Goal: Use online tool/utility: Utilize a website feature to perform a specific function

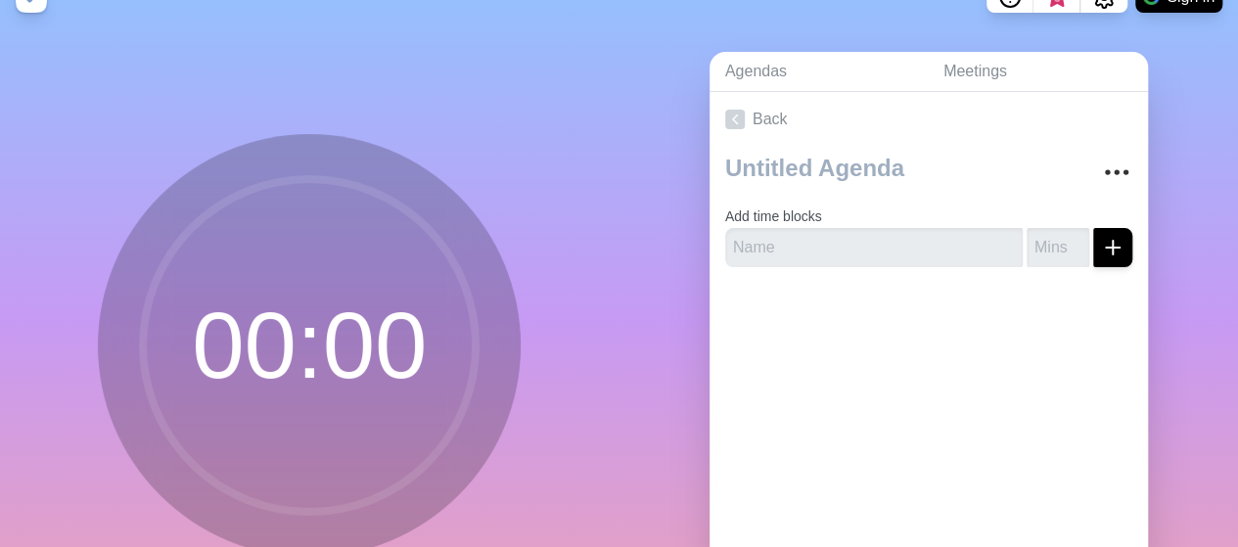
scroll to position [37, 0]
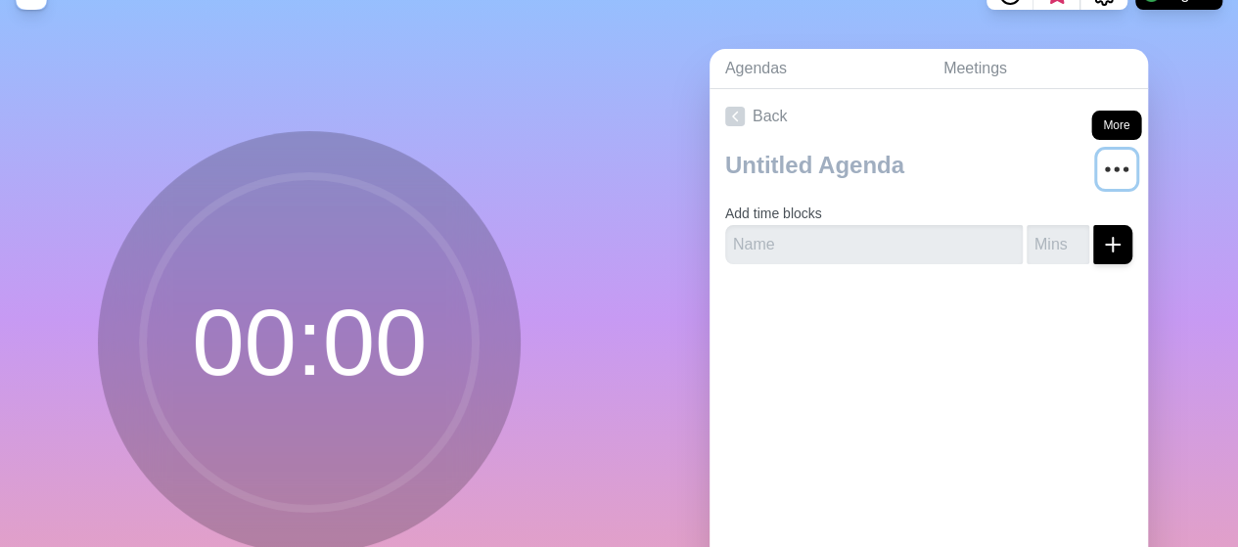
click at [1101, 171] on icon "More" at bounding box center [1116, 169] width 31 height 31
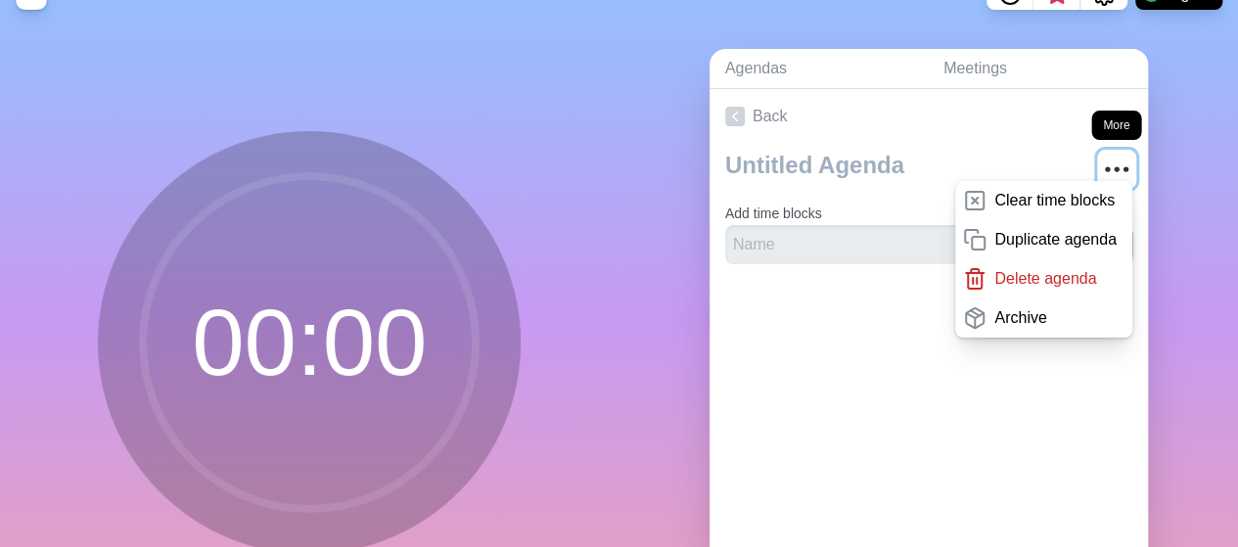
click at [1101, 171] on icon "More" at bounding box center [1116, 169] width 31 height 31
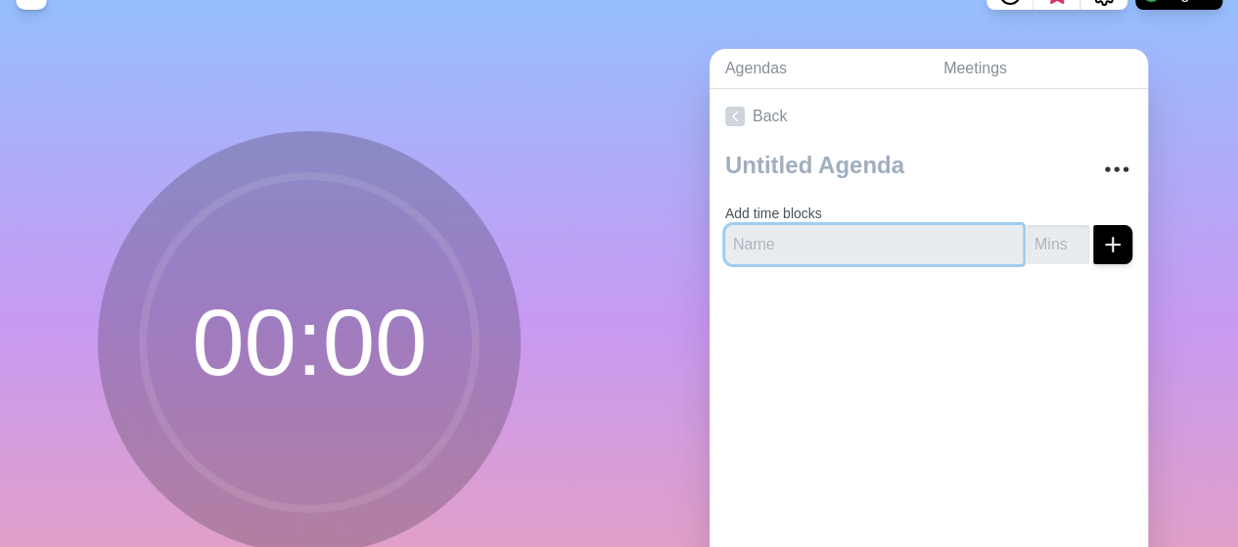
click at [795, 245] on input "text" at bounding box center [874, 244] width 298 height 39
type input "dll"
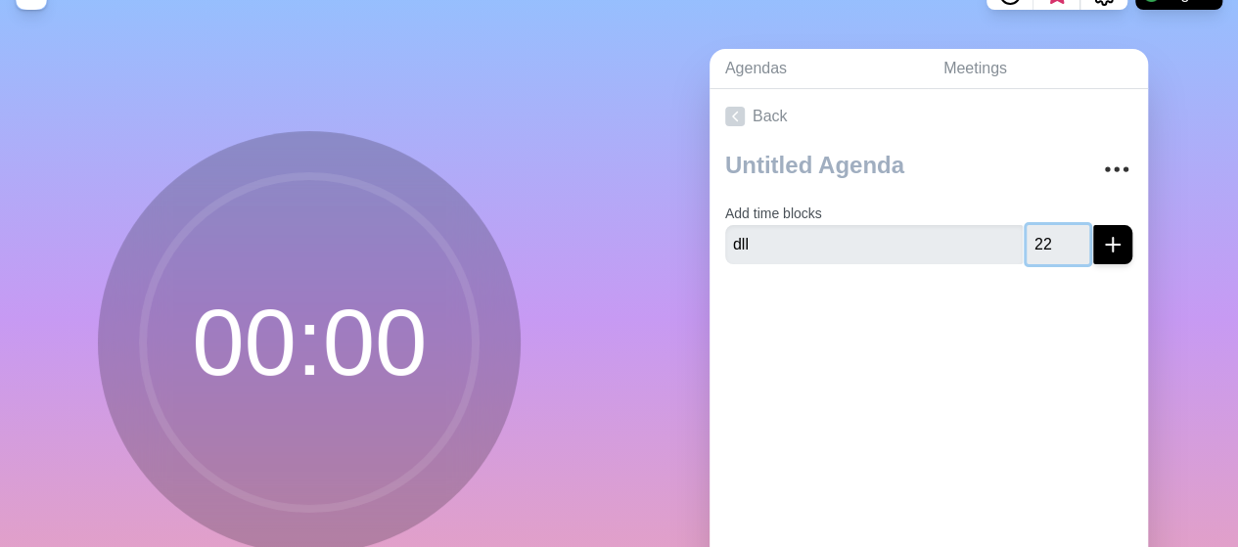
type input "22"
click at [1055, 233] on input "22" at bounding box center [1058, 244] width 63 height 39
click at [1107, 236] on button "submit" at bounding box center [1112, 244] width 39 height 39
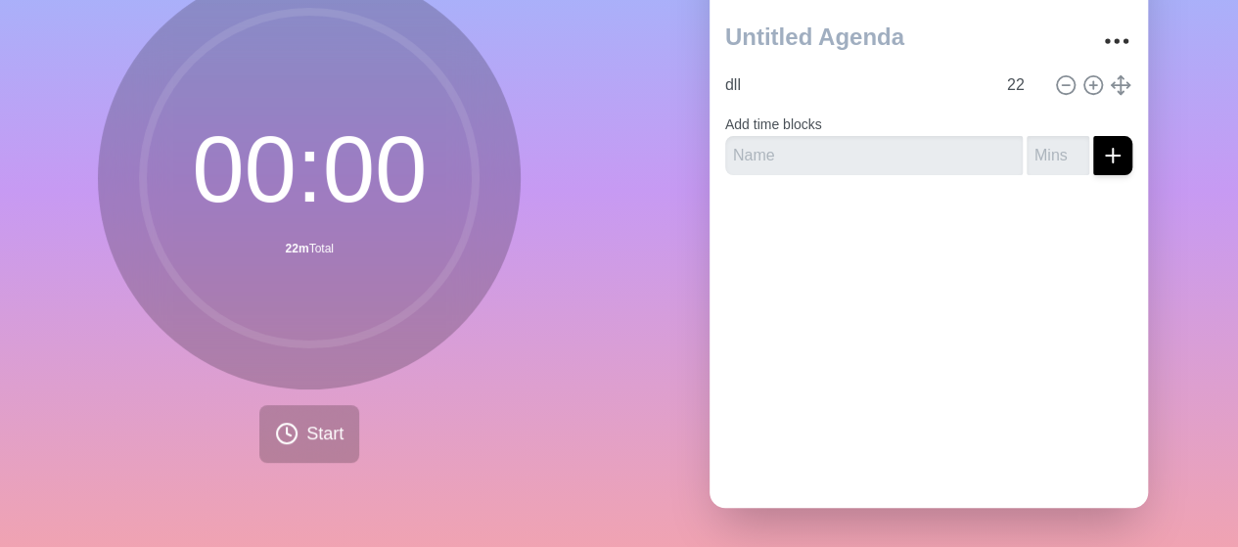
scroll to position [117, 0]
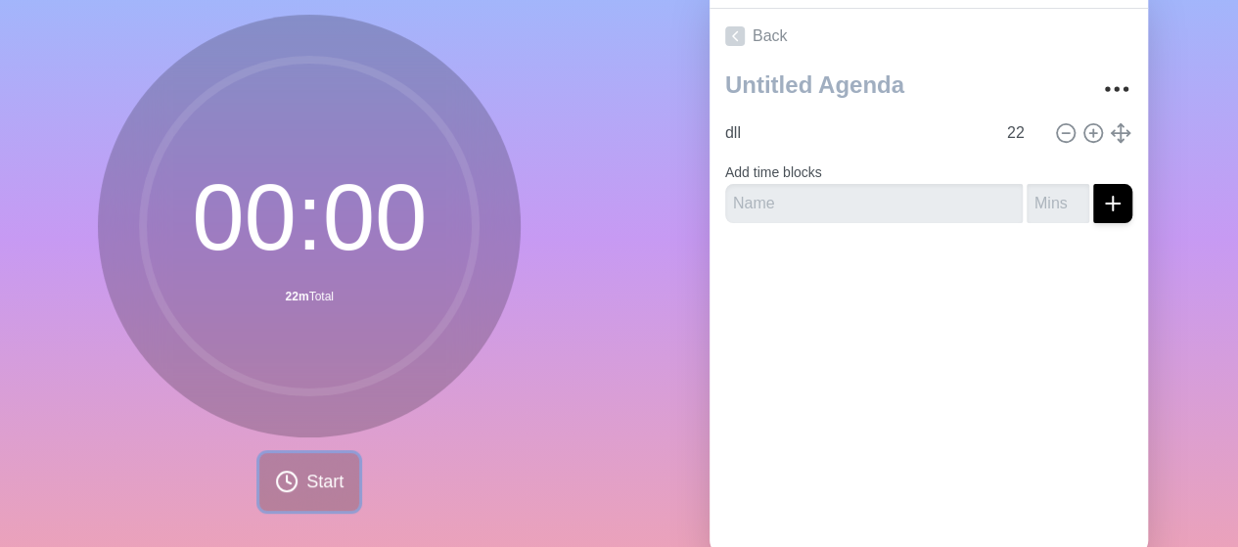
click at [306, 492] on span "Start" at bounding box center [324, 482] width 37 height 26
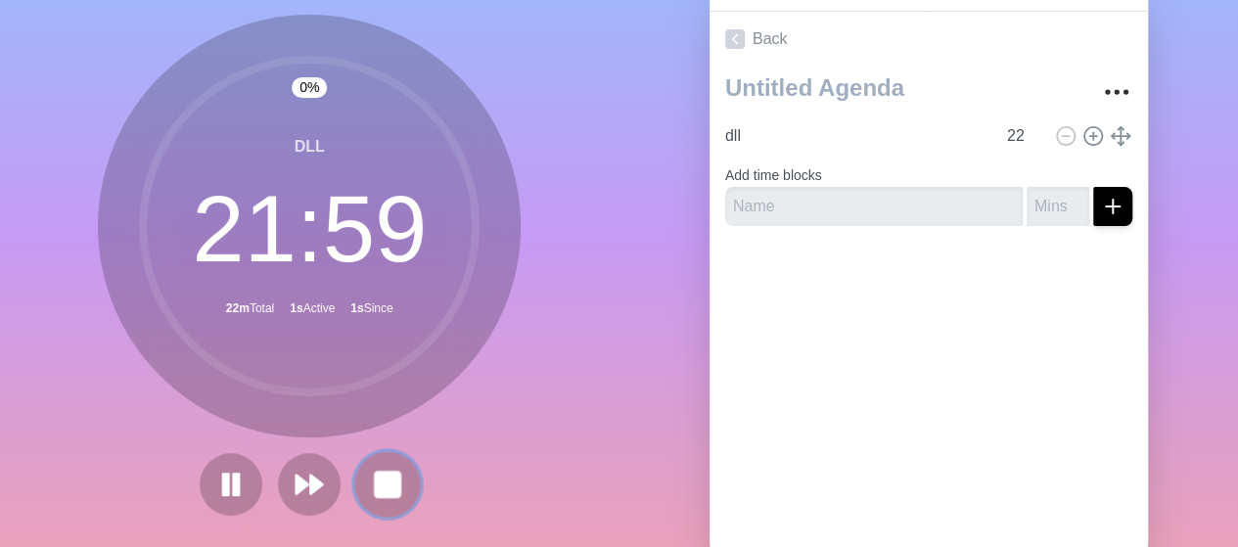
click at [376, 489] on rect at bounding box center [388, 484] width 24 height 24
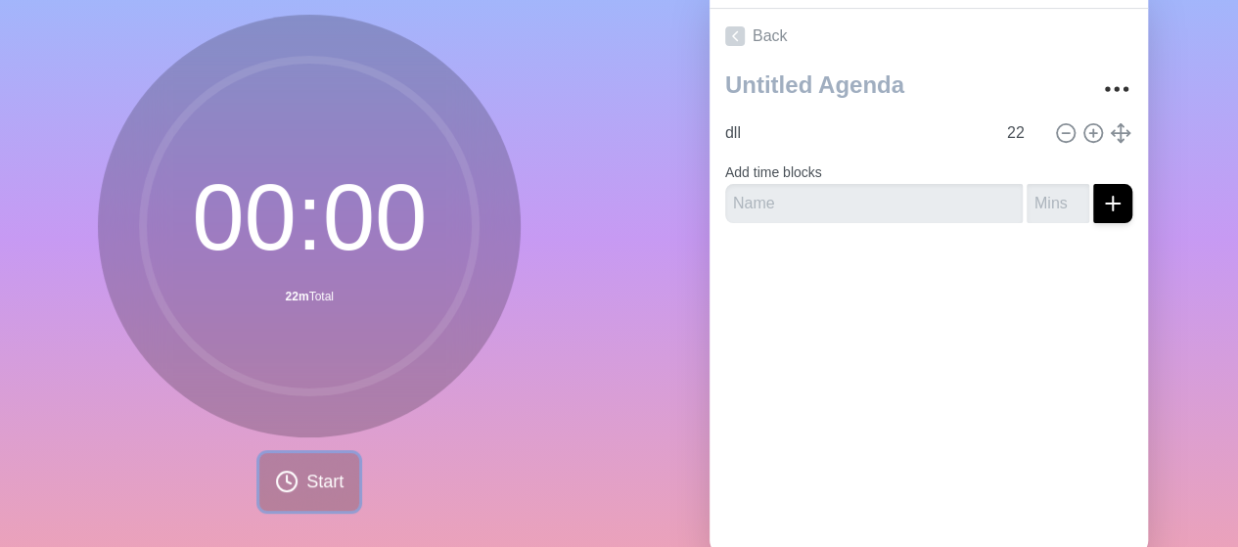
click at [313, 478] on span "Start" at bounding box center [324, 482] width 37 height 26
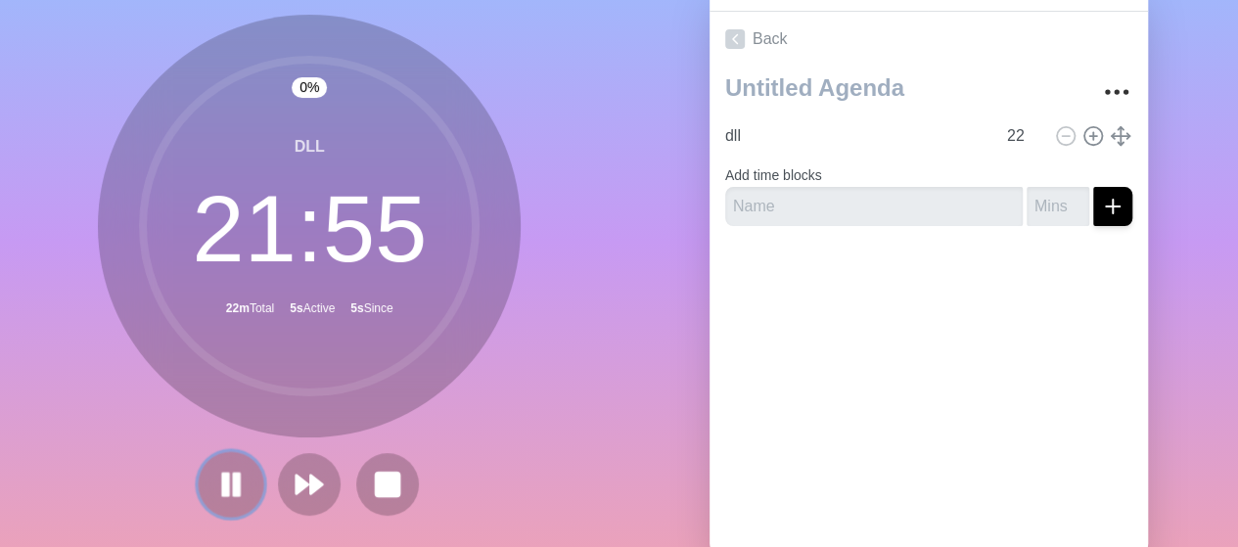
click at [223, 478] on icon at bounding box center [230, 484] width 33 height 33
